Goal: Navigation & Orientation: Find specific page/section

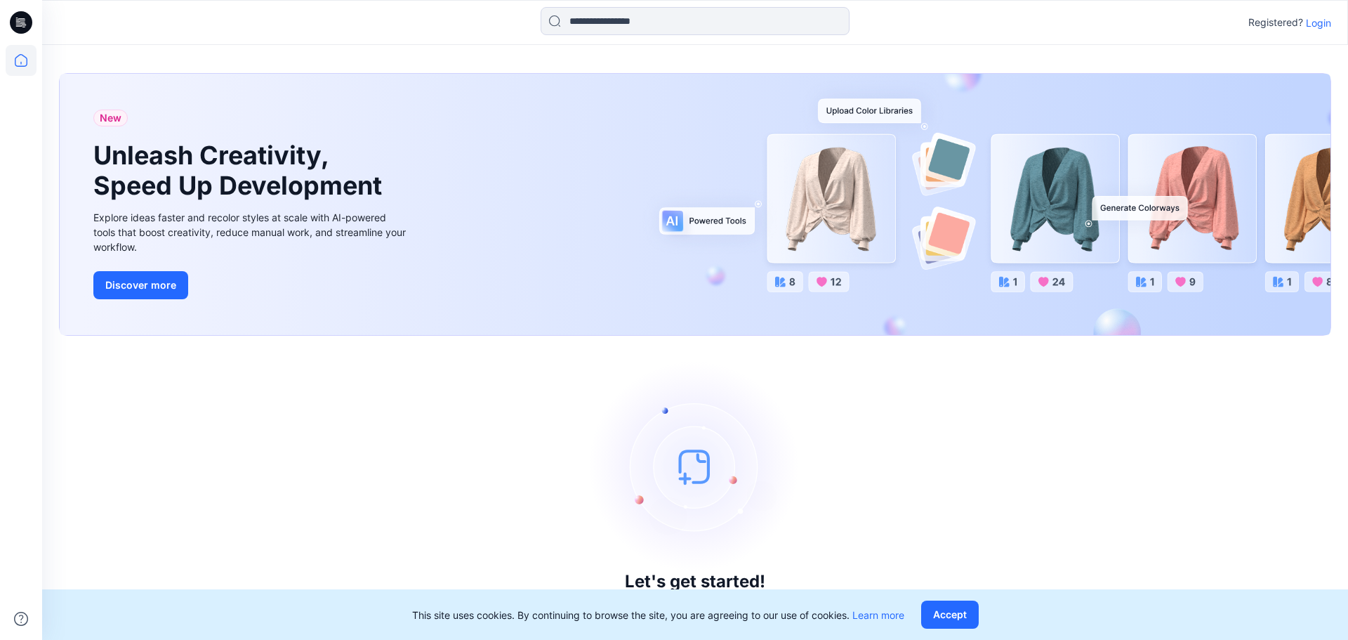
click at [1324, 19] on p "Login" at bounding box center [1318, 22] width 25 height 15
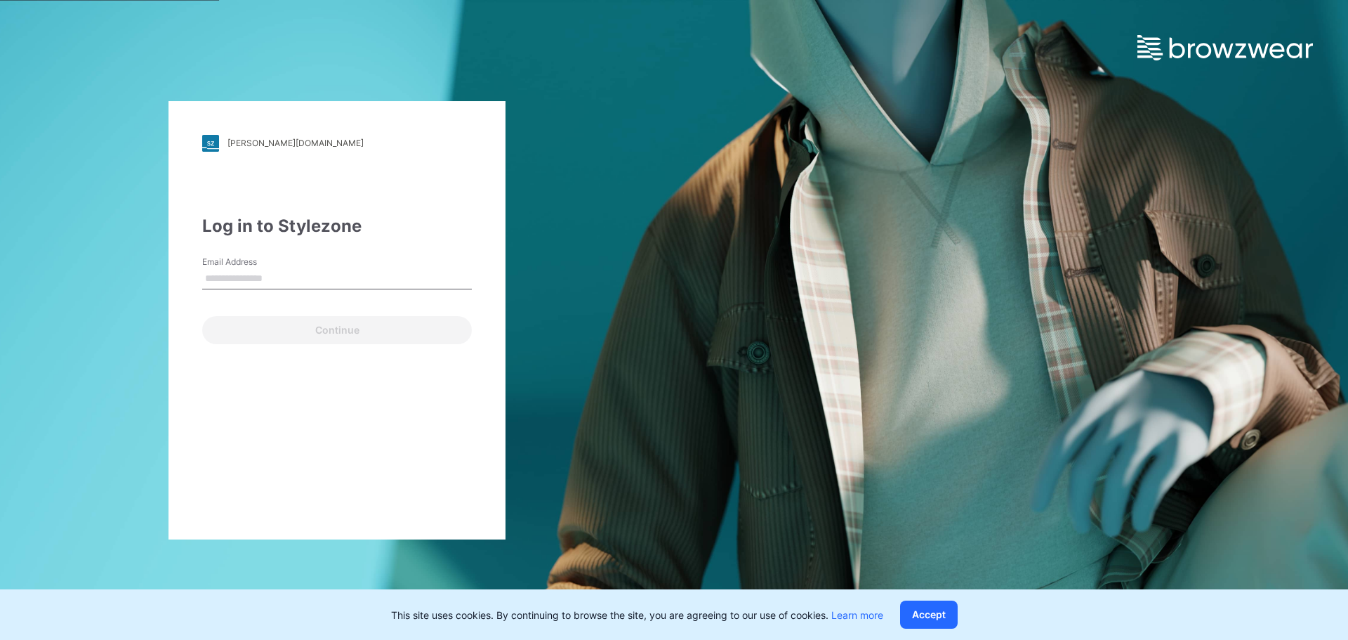
type input "**********"
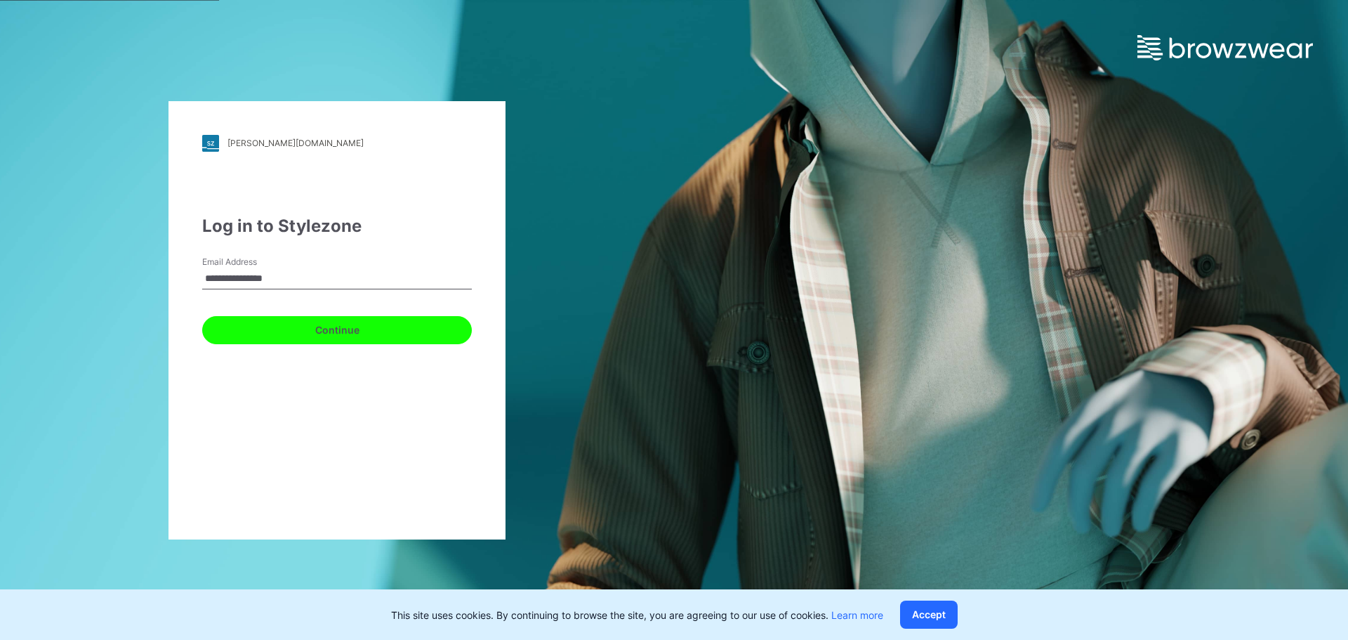
click at [378, 324] on button "Continue" at bounding box center [337, 330] width 270 height 28
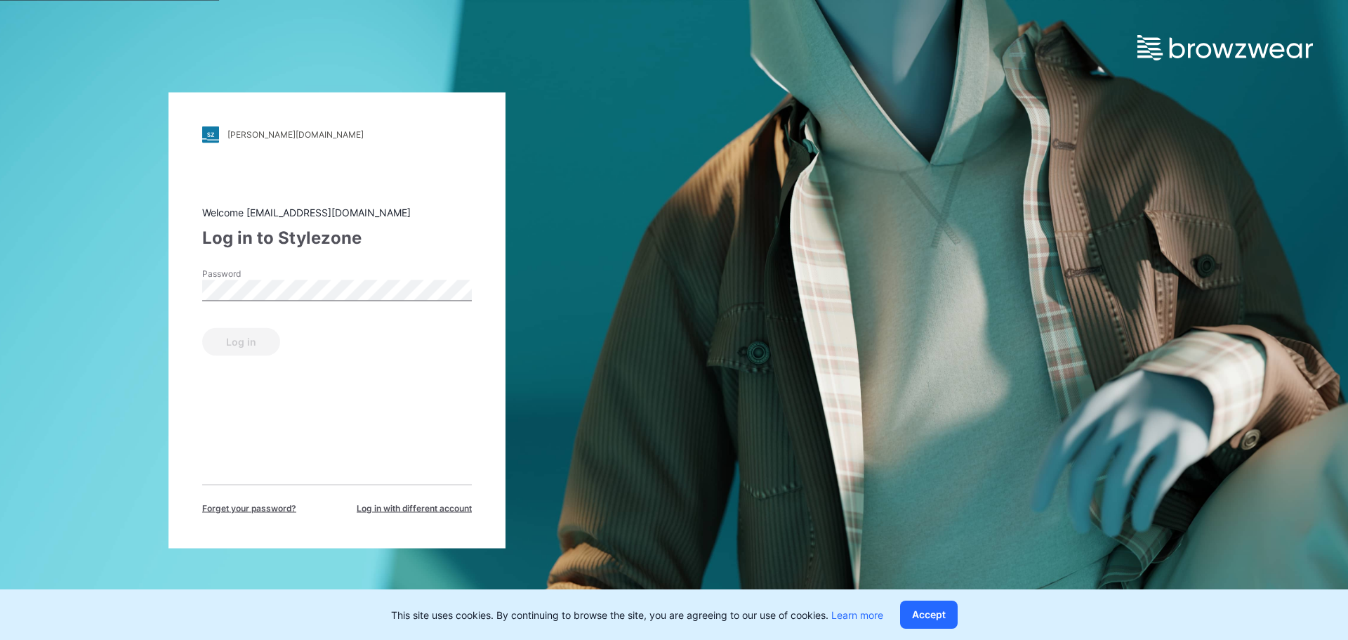
click at [353, 275] on div "Password" at bounding box center [337, 288] width 270 height 42
click at [259, 347] on button "Log in" at bounding box center [241, 341] width 78 height 28
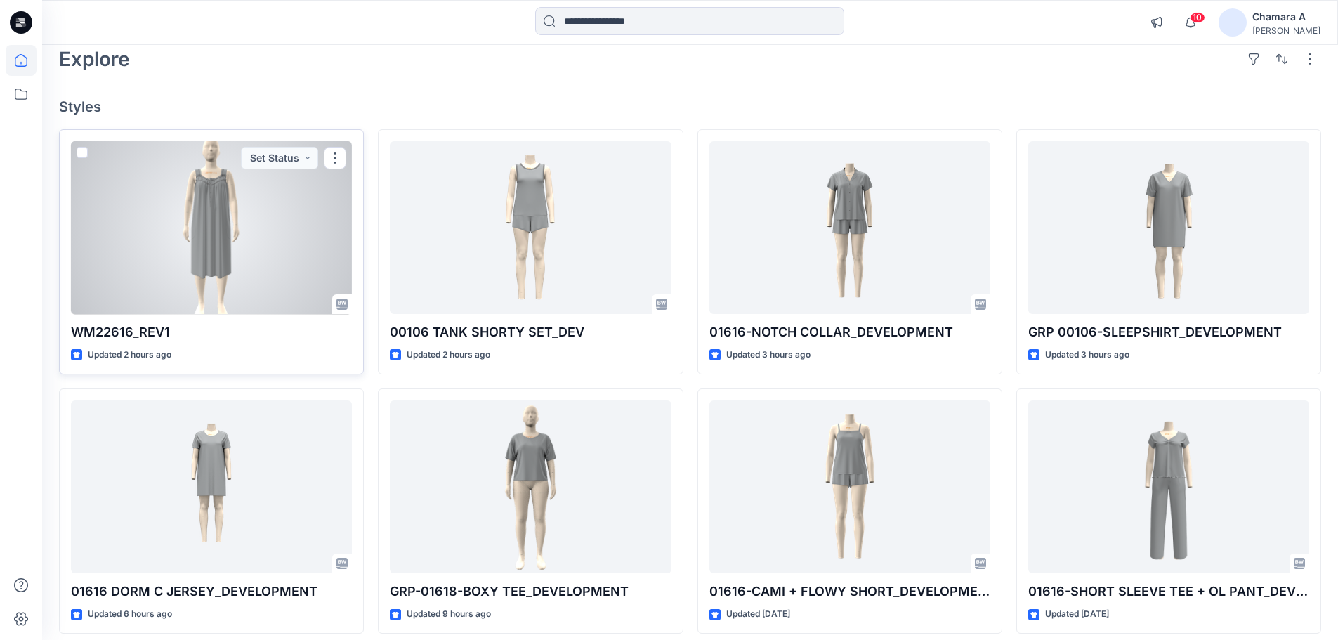
scroll to position [70, 0]
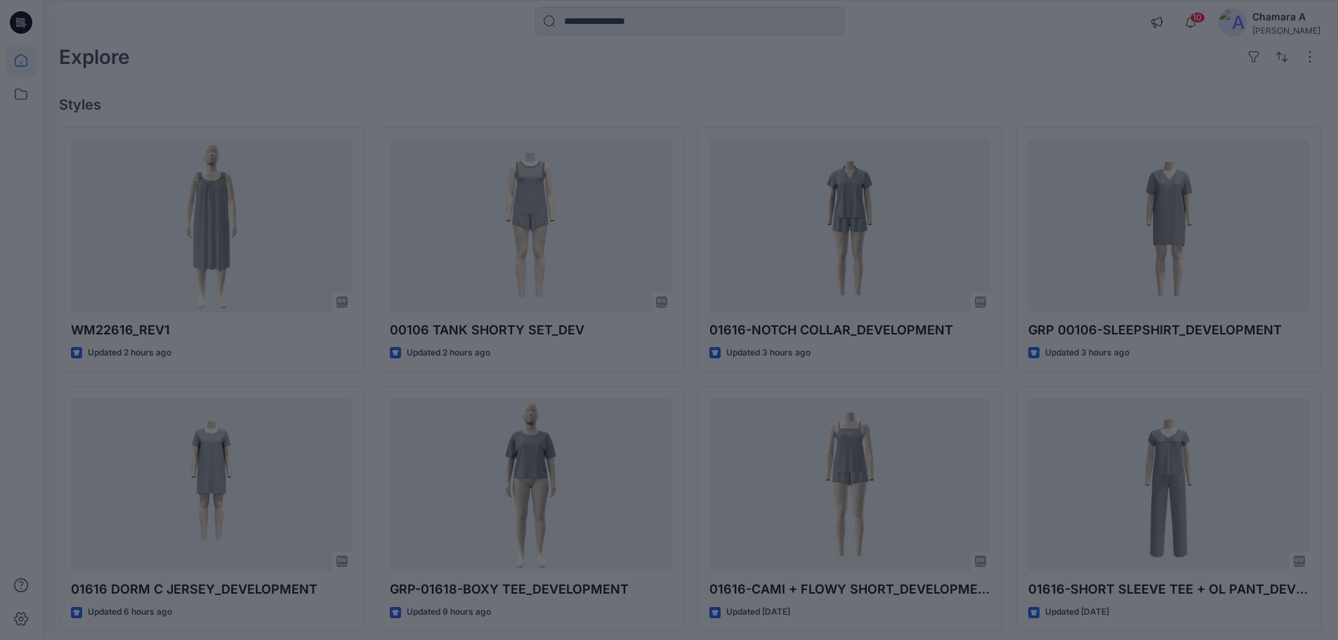
click at [601, 57] on div at bounding box center [669, 320] width 1338 height 640
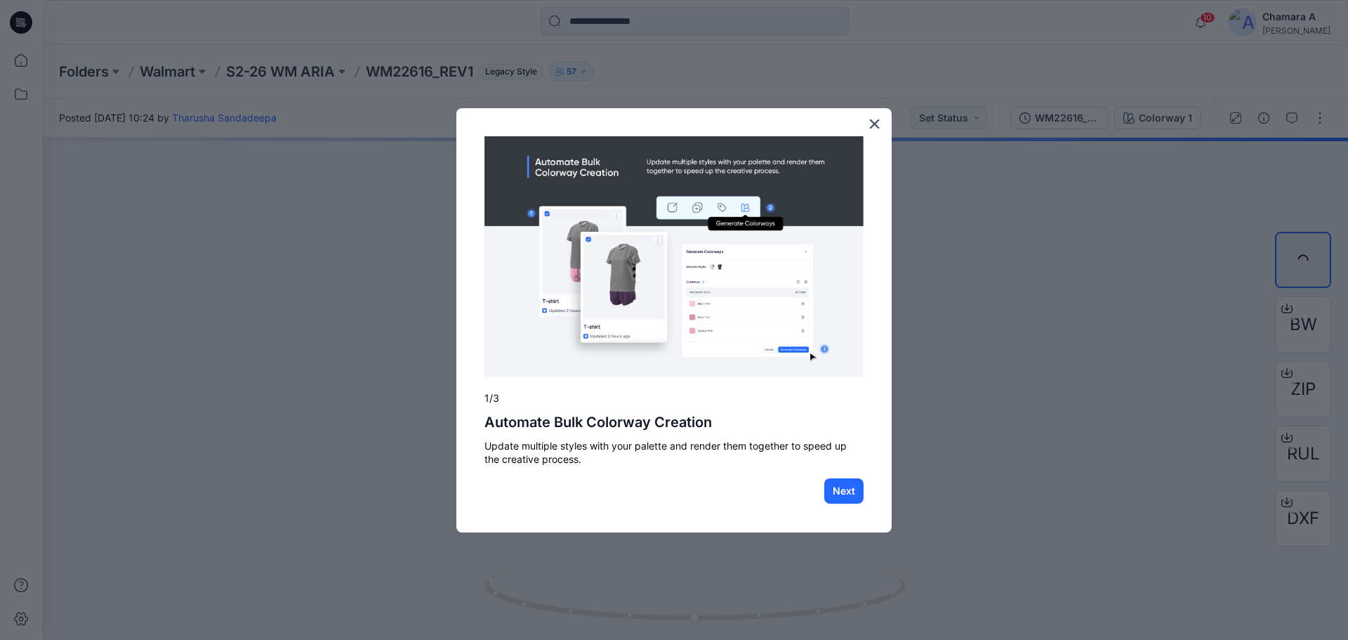
click at [881, 126] on div "× 1/3 Automate Bulk Colorway Creation Update multiple styles with your palette …" at bounding box center [673, 320] width 435 height 424
click at [875, 126] on button "×" at bounding box center [874, 123] width 13 height 22
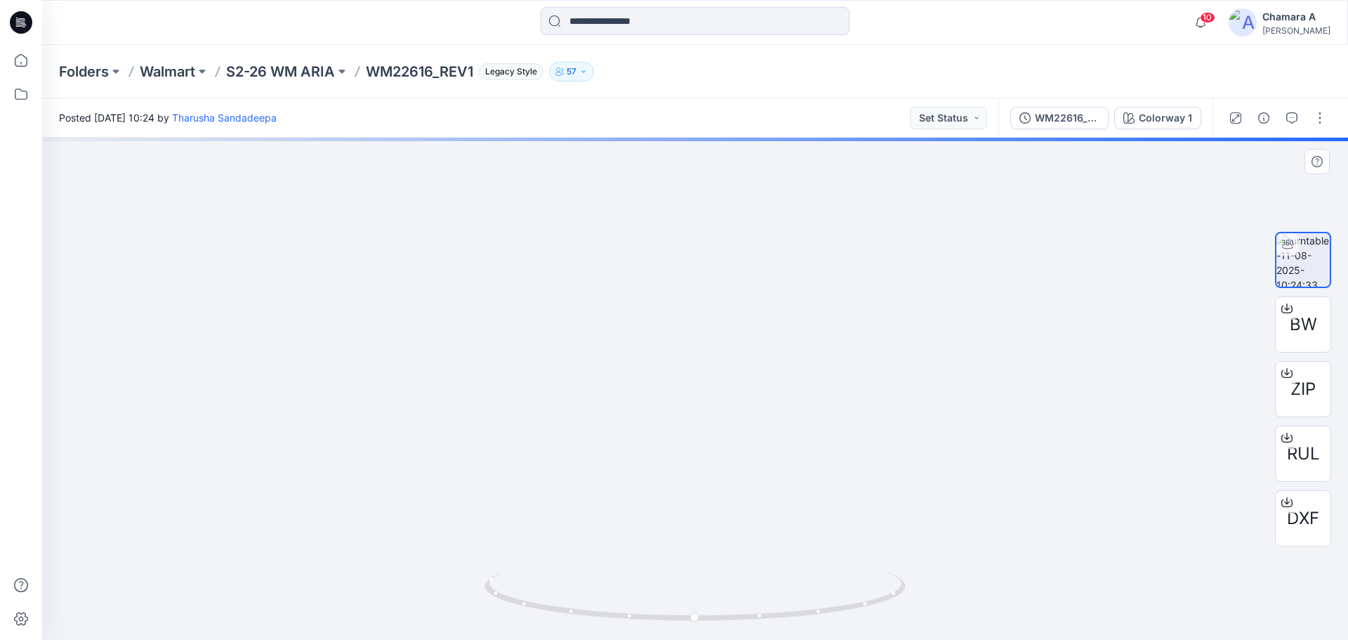
drag, startPoint x: 732, startPoint y: 218, endPoint x: 709, endPoint y: 324, distance: 109.2
click at [709, 324] on img at bounding box center [695, 260] width 458 height 760
drag, startPoint x: 697, startPoint y: 324, endPoint x: 697, endPoint y: 340, distance: 15.4
click at [697, 340] on img at bounding box center [695, 292] width 518 height 696
drag, startPoint x: 841, startPoint y: 600, endPoint x: 647, endPoint y: 540, distance: 203.0
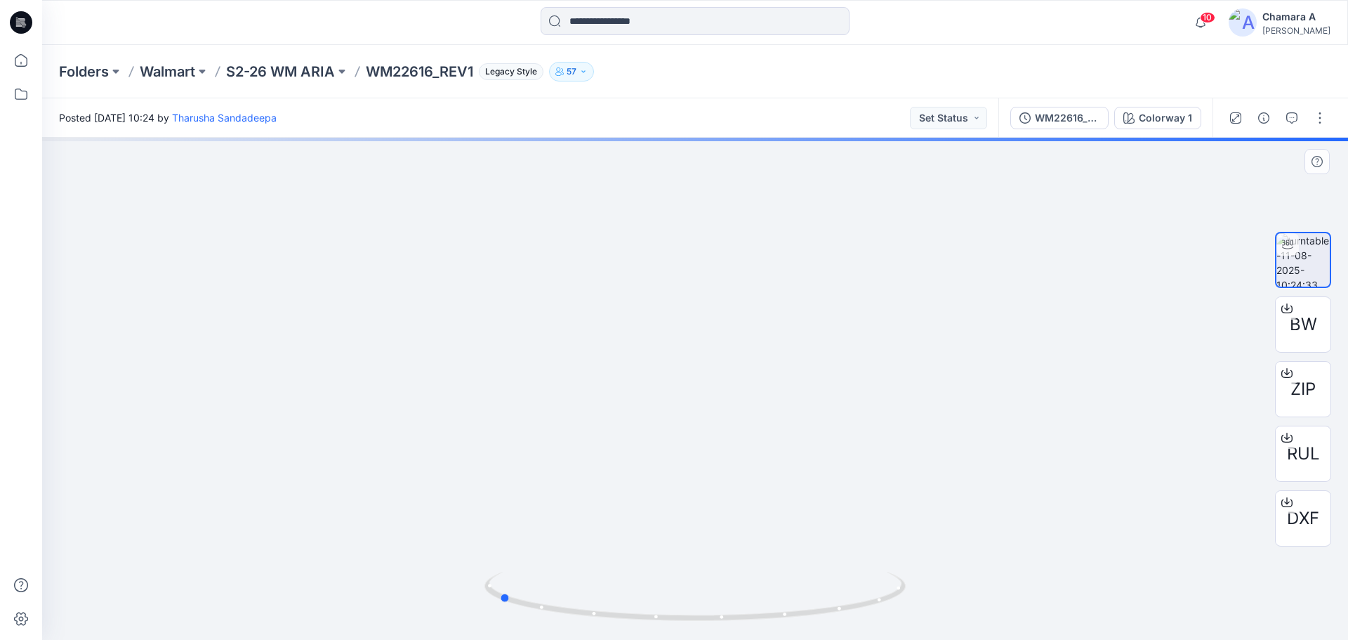
click at [647, 540] on div at bounding box center [695, 389] width 1306 height 502
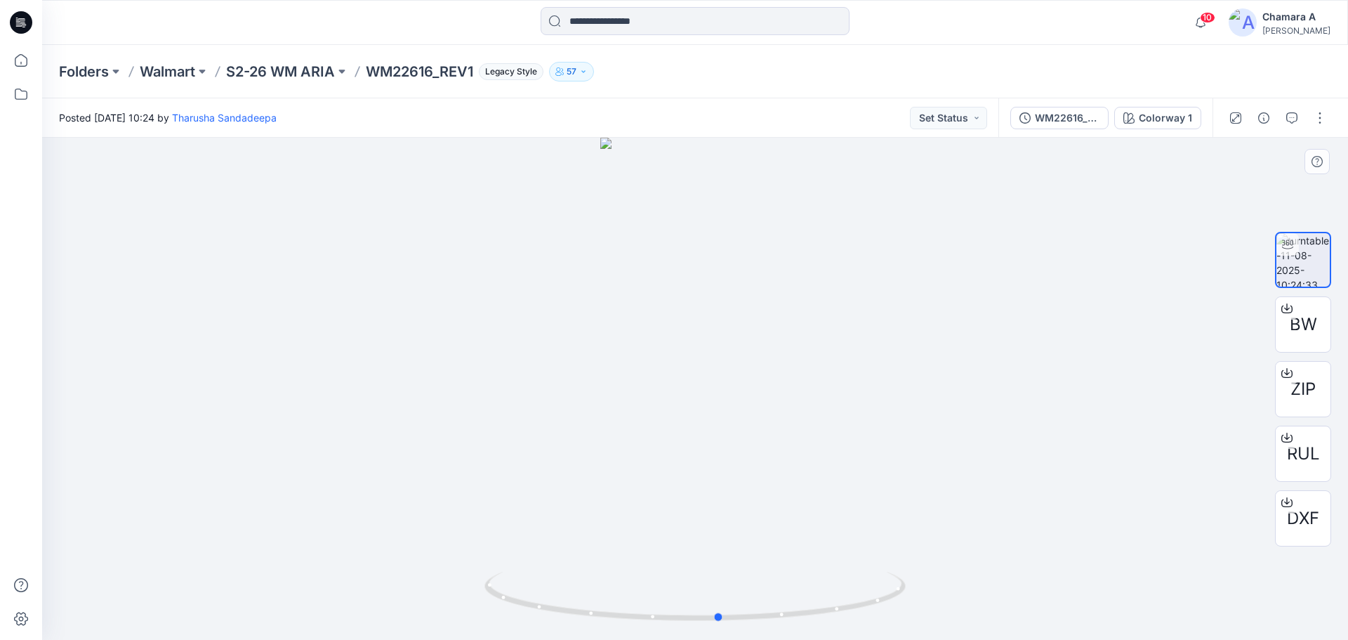
drag, startPoint x: 849, startPoint y: 612, endPoint x: 649, endPoint y: 538, distance: 213.3
click at [649, 538] on div at bounding box center [695, 389] width 1306 height 502
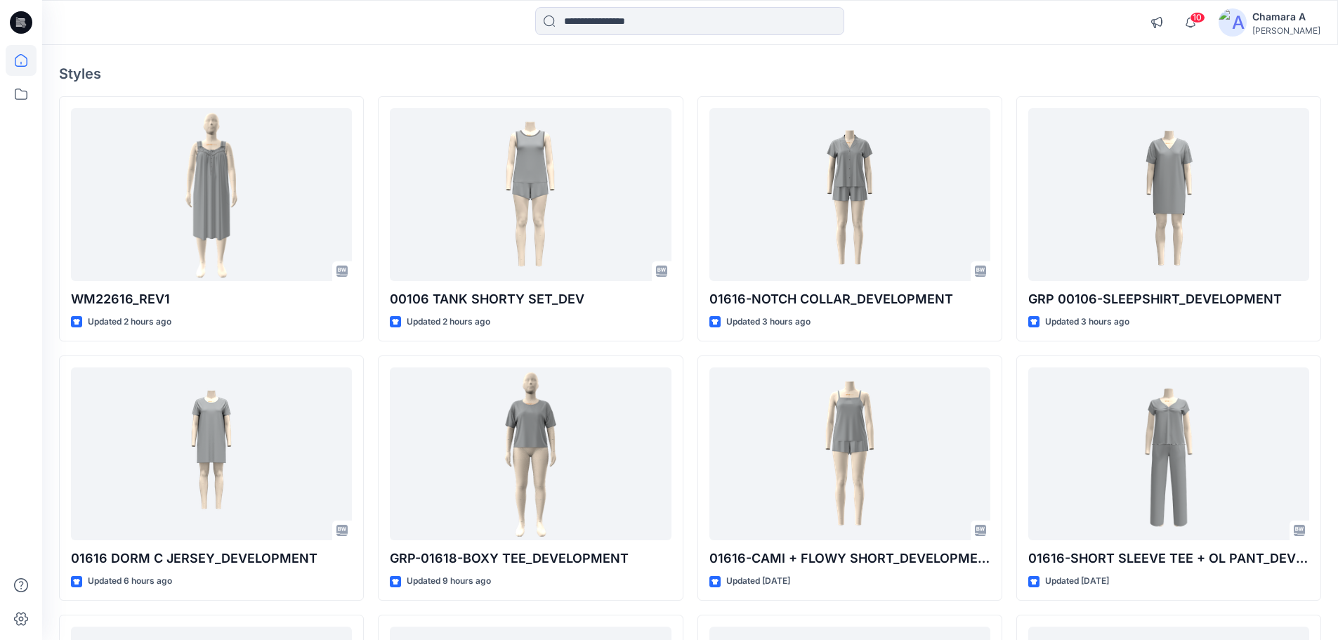
scroll to position [140, 0]
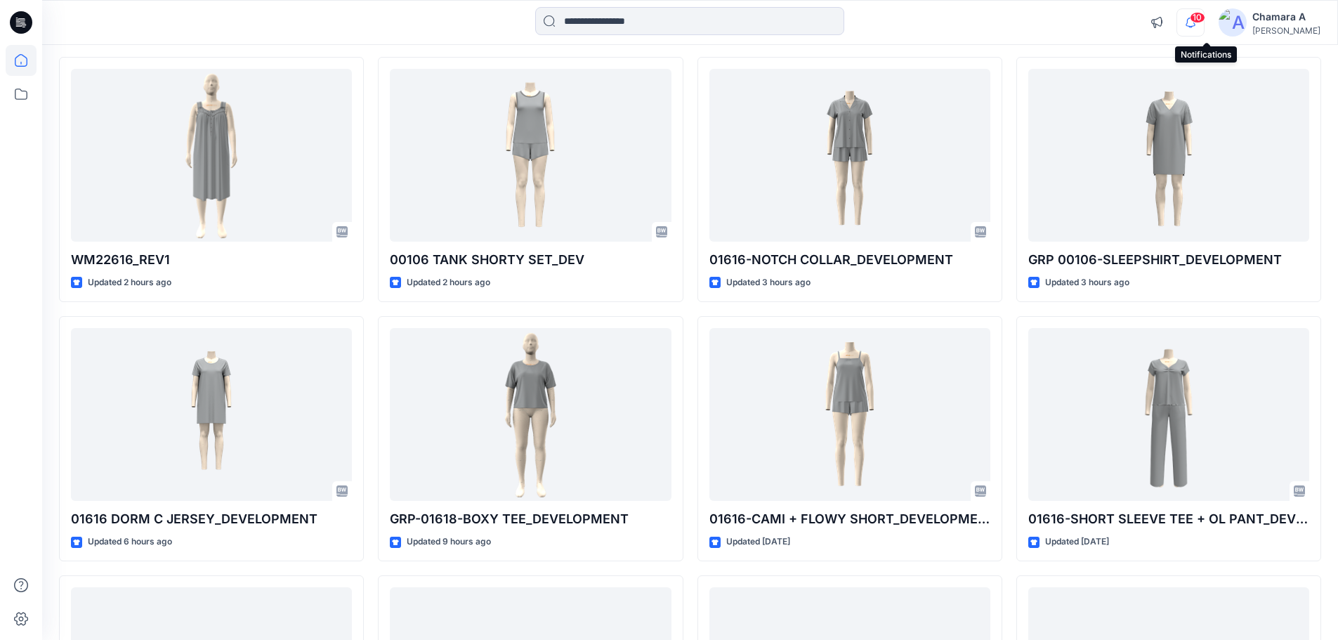
click at [1204, 22] on icon "button" at bounding box center [1190, 22] width 27 height 28
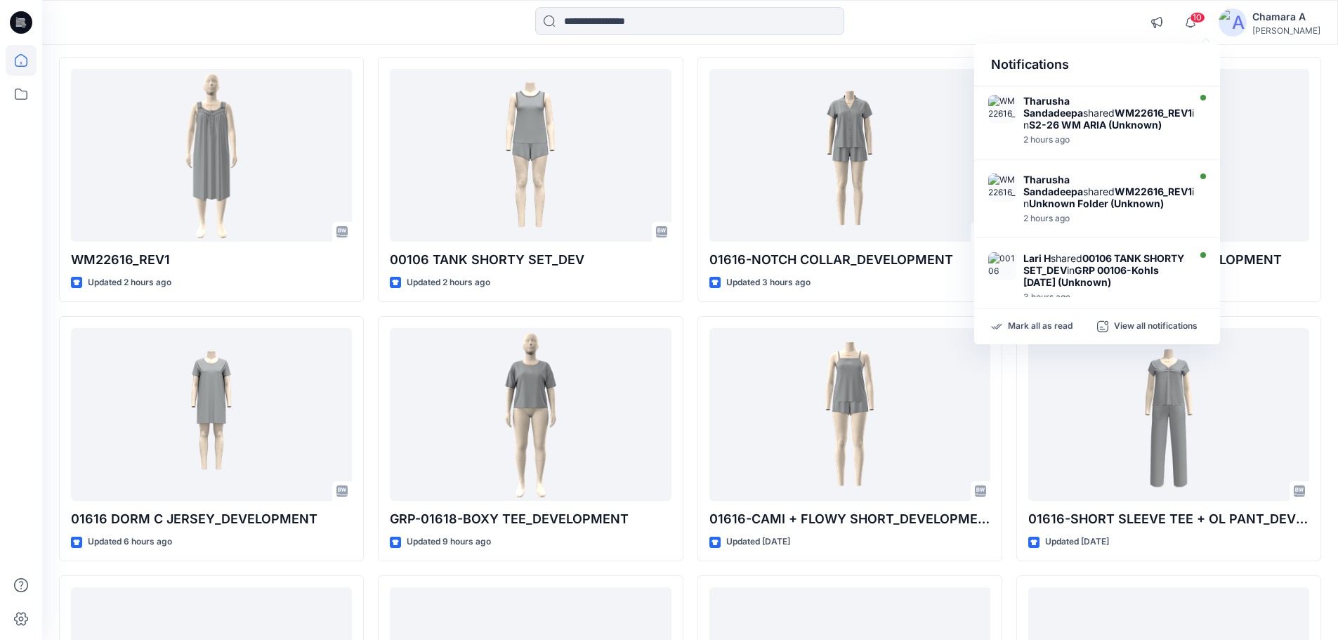
click at [957, 16] on div at bounding box center [689, 22] width 647 height 31
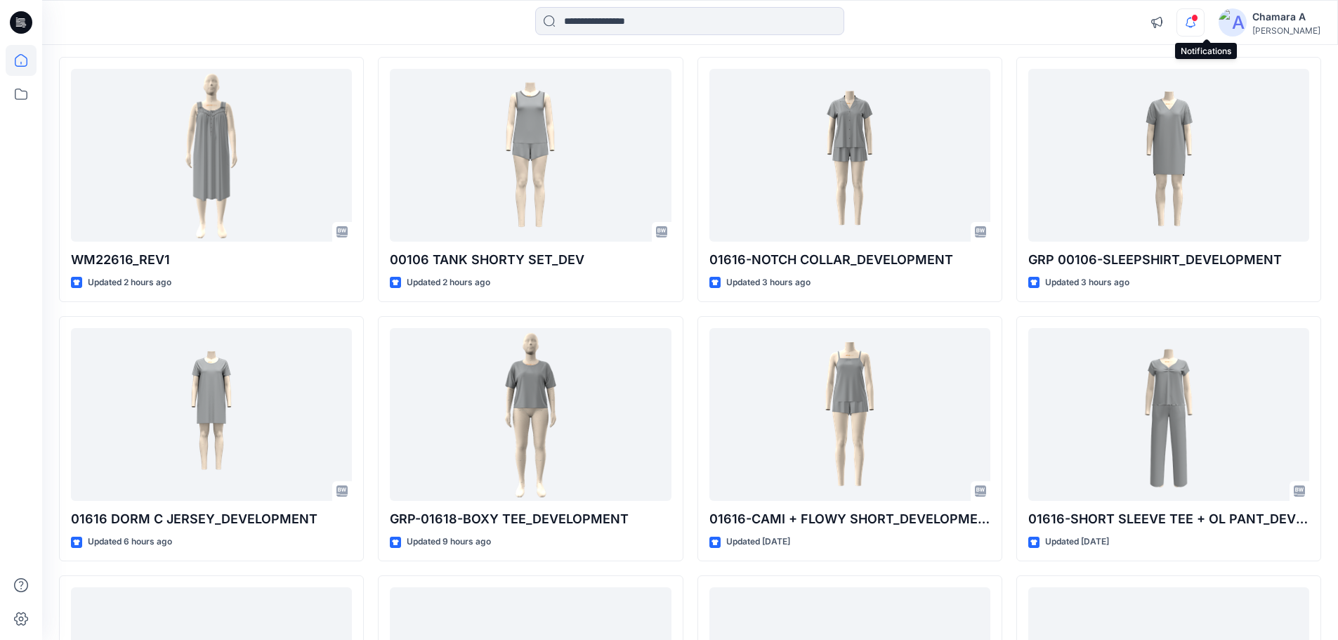
click at [1204, 25] on icon "button" at bounding box center [1190, 22] width 27 height 28
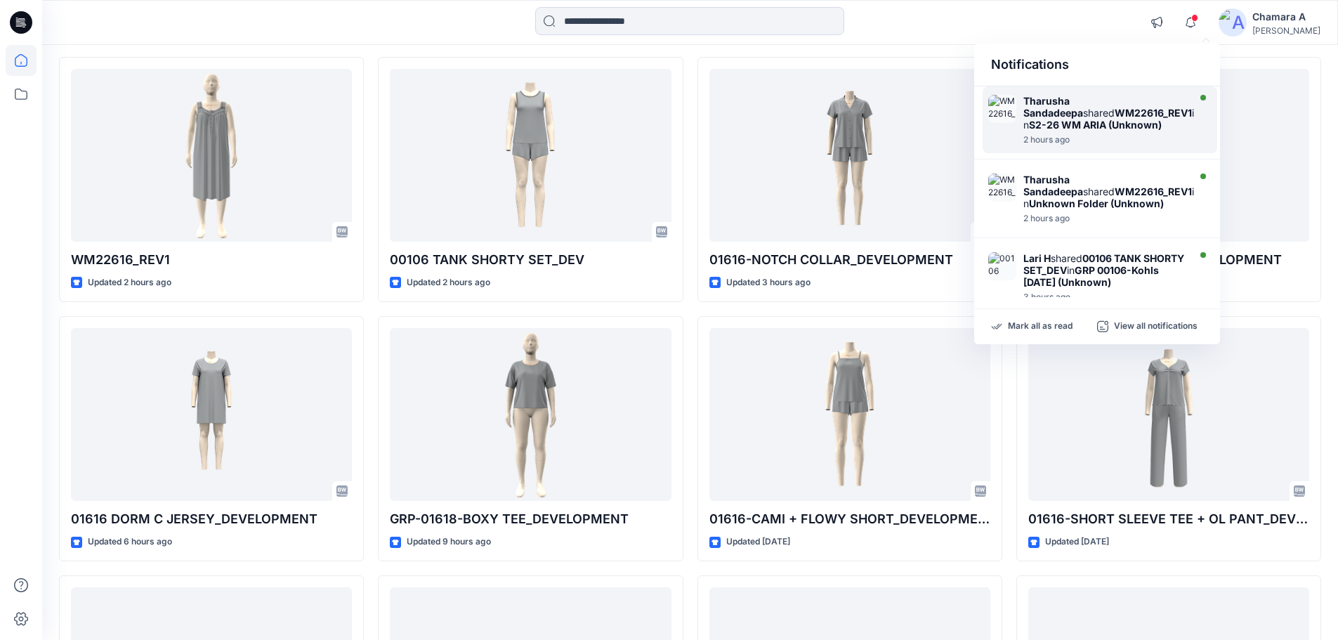
drag, startPoint x: 1040, startPoint y: 108, endPoint x: 1032, endPoint y: 101, distance: 11.0
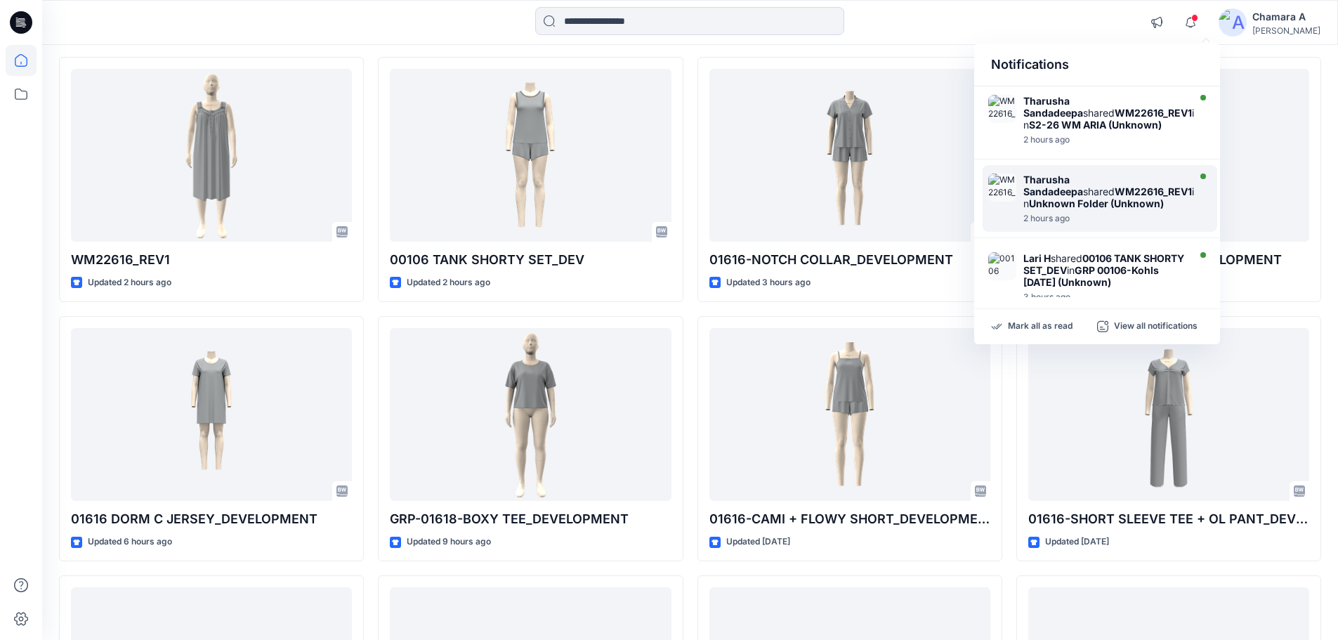
drag, startPoint x: 1032, startPoint y: 101, endPoint x: 1018, endPoint y: 197, distance: 96.4
click at [1018, 197] on div "Tharusha Sandadeepa shared WM22616_REV1 in Unknown Folder (Unknown) 2 hours ago" at bounding box center [1099, 198] width 235 height 67
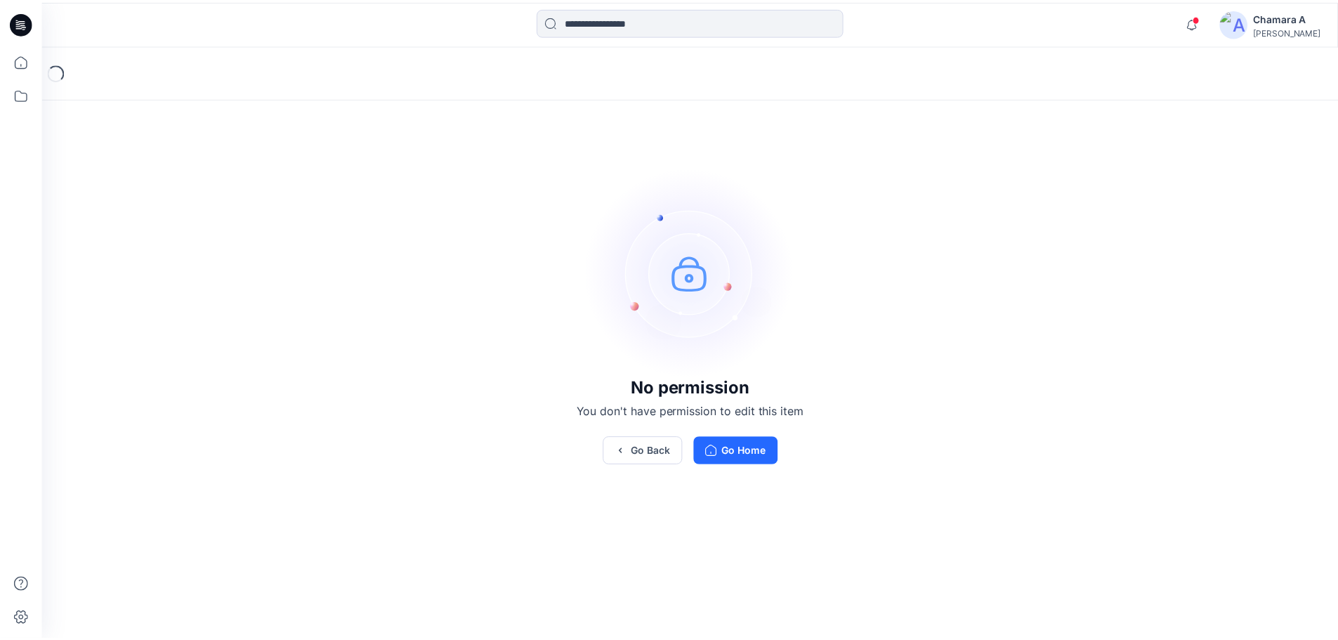
scroll to position [140, 0]
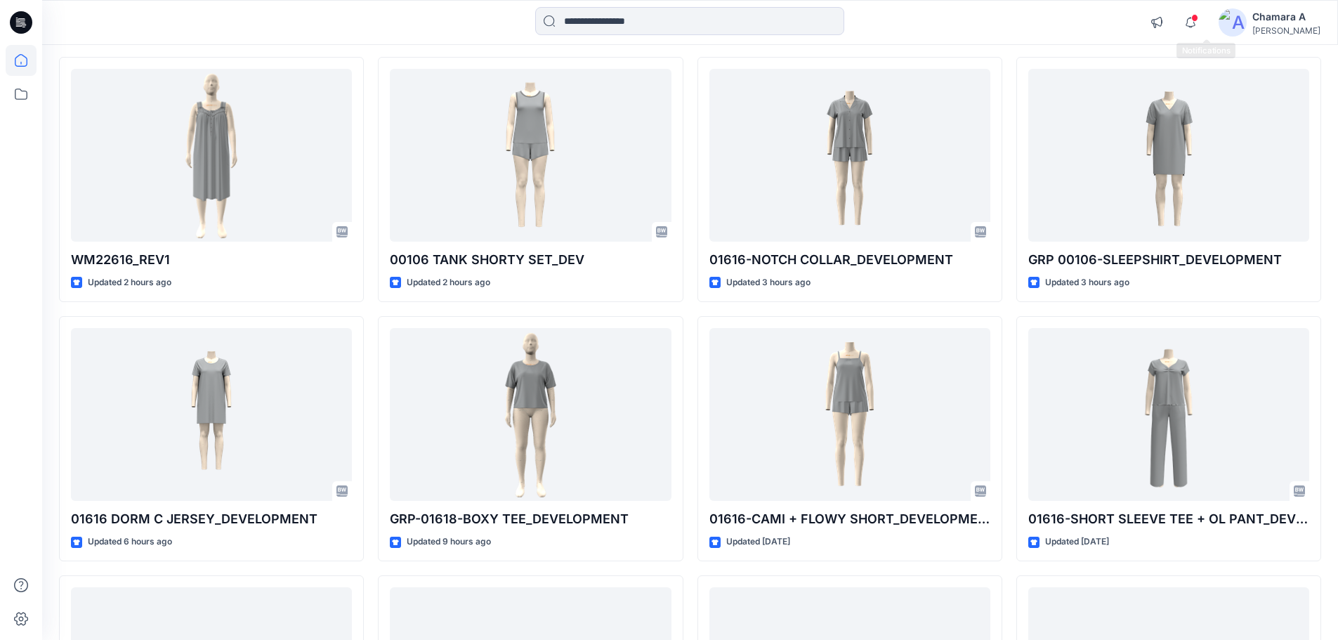
click at [1232, 27] on div "Notifications Tharusha Sandadeepa shared WM22616_REV1 in S2-26 WM ARIA (Unknown…" at bounding box center [1231, 22] width 178 height 31
click at [1204, 22] on icon "button" at bounding box center [1190, 22] width 27 height 28
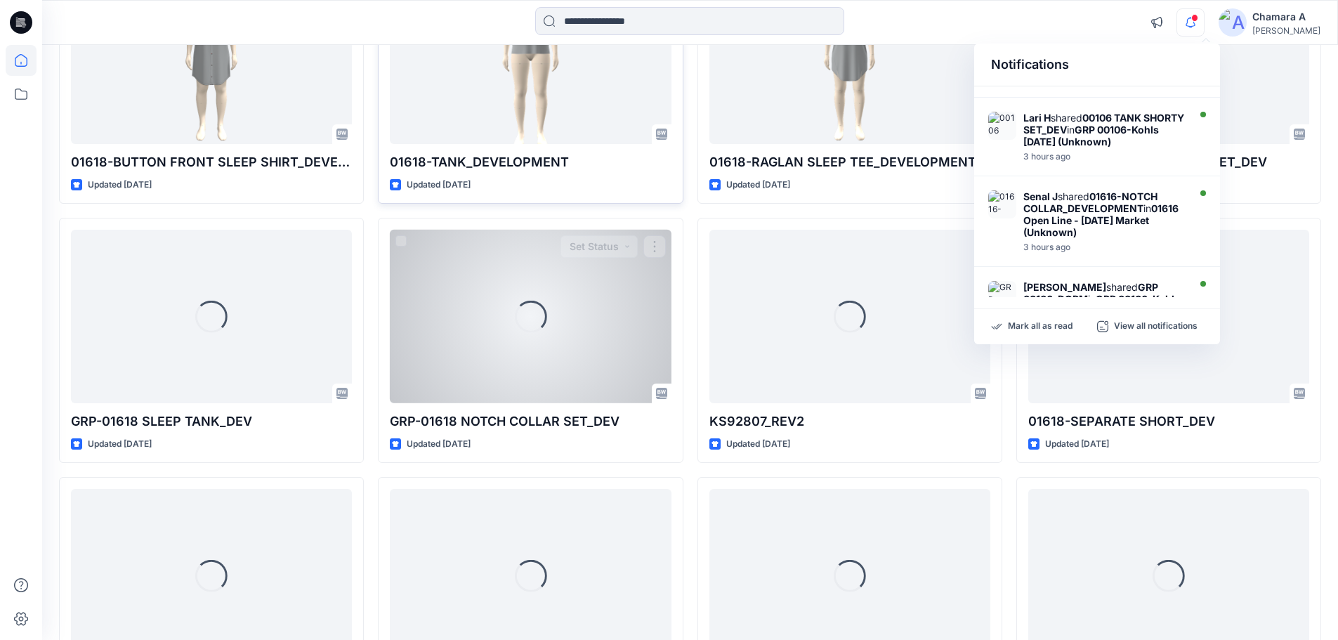
scroll to position [880, 0]
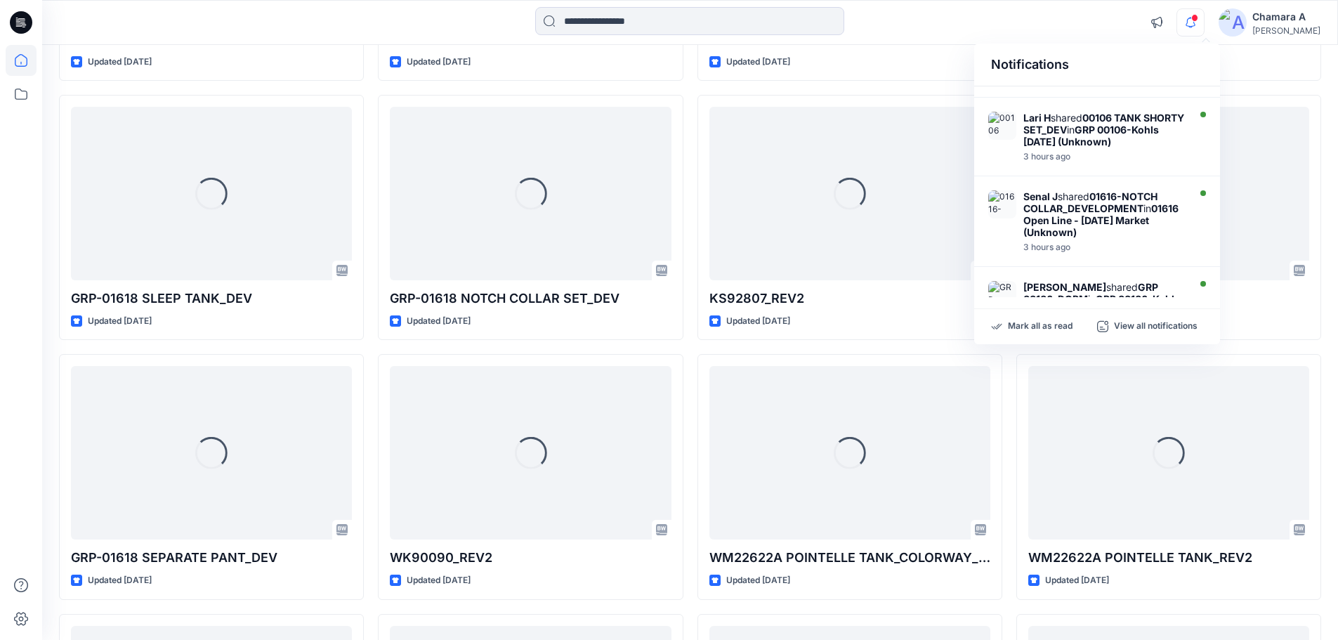
click at [474, 91] on div "00106 TANK SHORTY SET_DEV Updated 2 hours ago GRP-01618-BOXY TEE_DEVELOPMENT Up…" at bounding box center [530, 87] width 305 height 1541
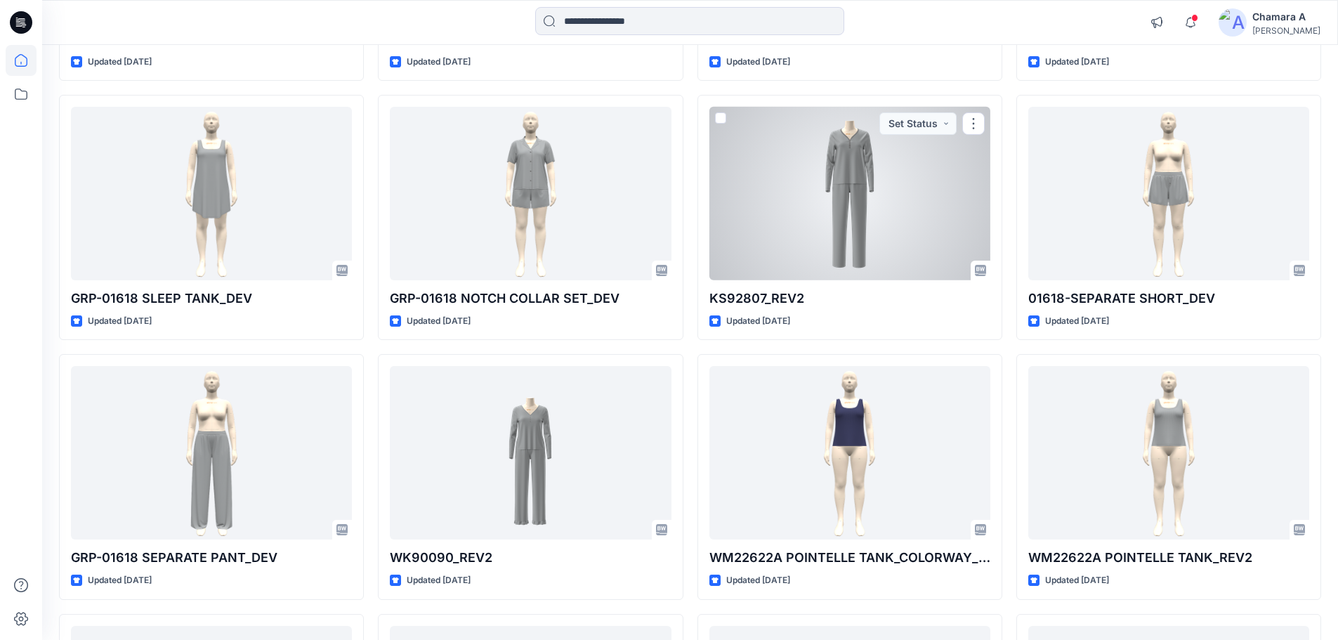
scroll to position [1090, 0]
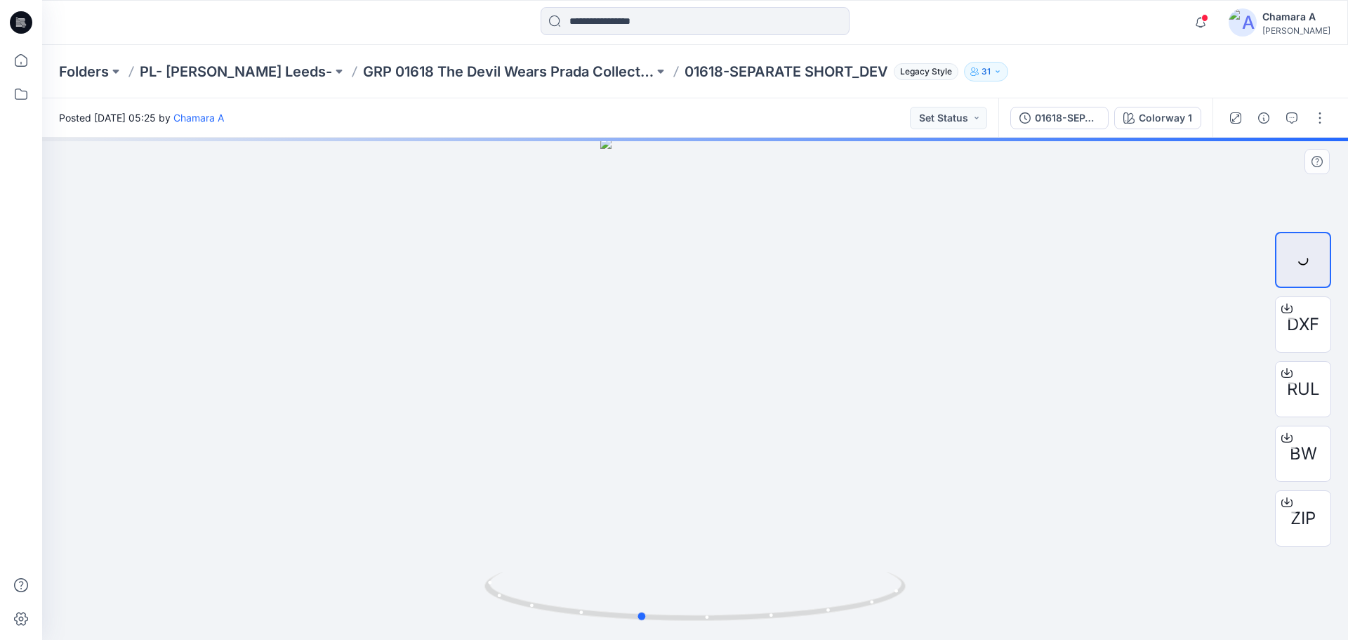
drag, startPoint x: 873, startPoint y: 605, endPoint x: 400, endPoint y: 529, distance: 479.2
click at [398, 530] on div at bounding box center [695, 389] width 1306 height 502
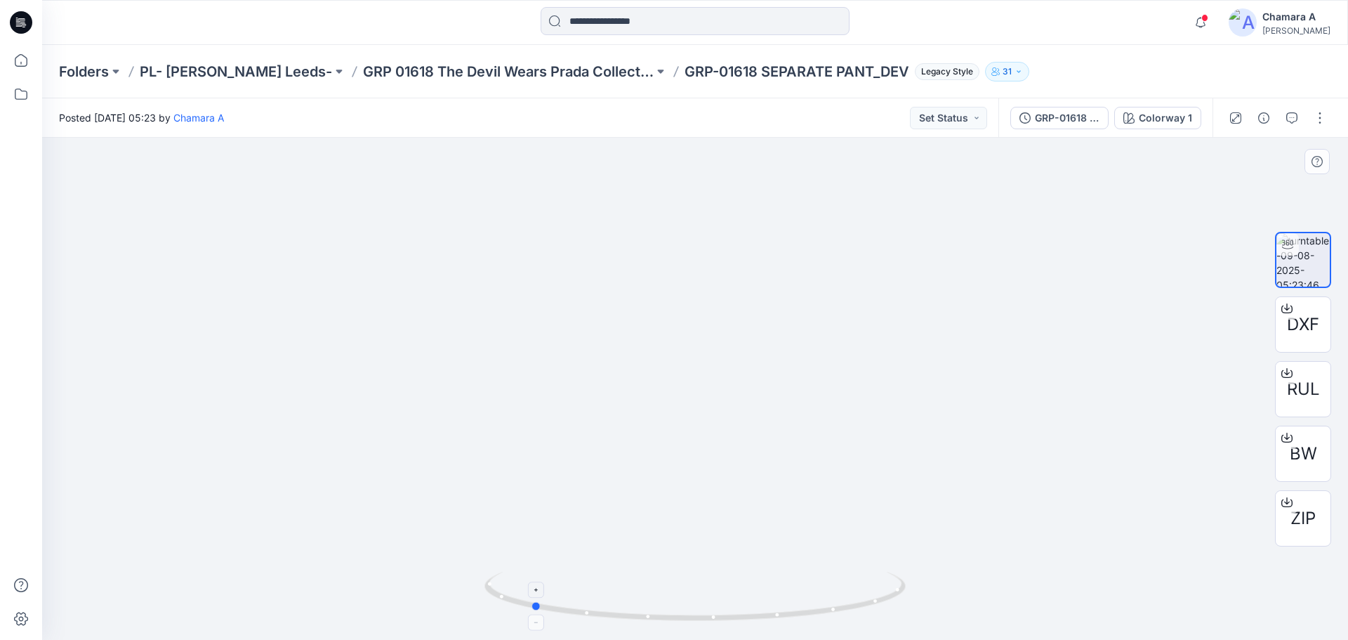
drag, startPoint x: 867, startPoint y: 610, endPoint x: 703, endPoint y: 572, distance: 168.8
click at [703, 572] on icon at bounding box center [697, 598] width 425 height 53
